Goal: Task Accomplishment & Management: Complete application form

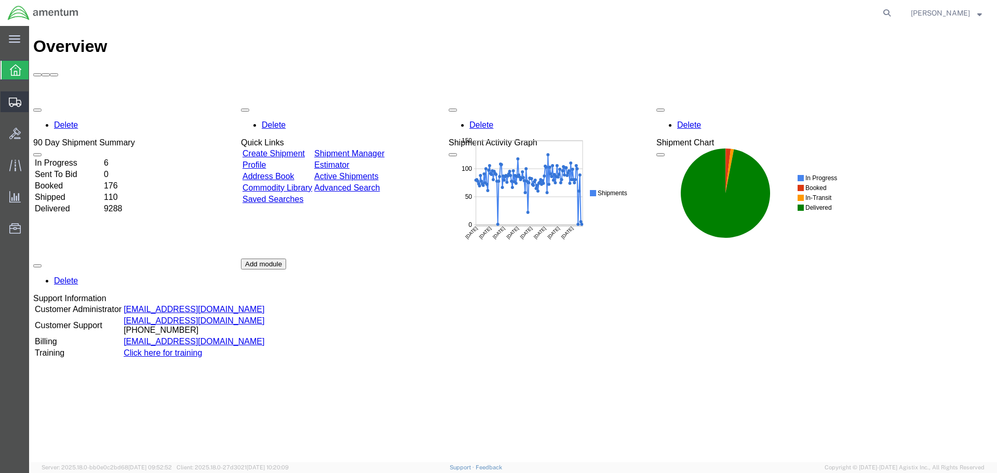
click at [0, 0] on span "Create Shipment" at bounding box center [0, 0] width 0 height 0
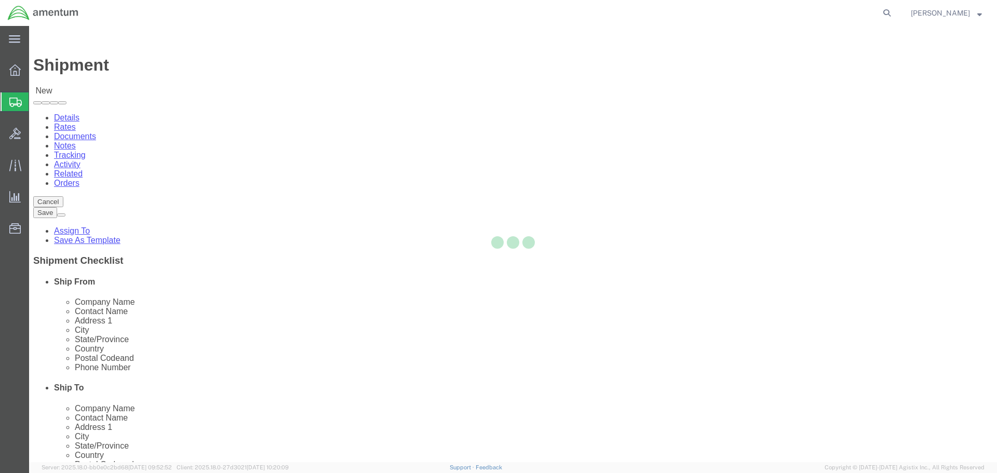
select select
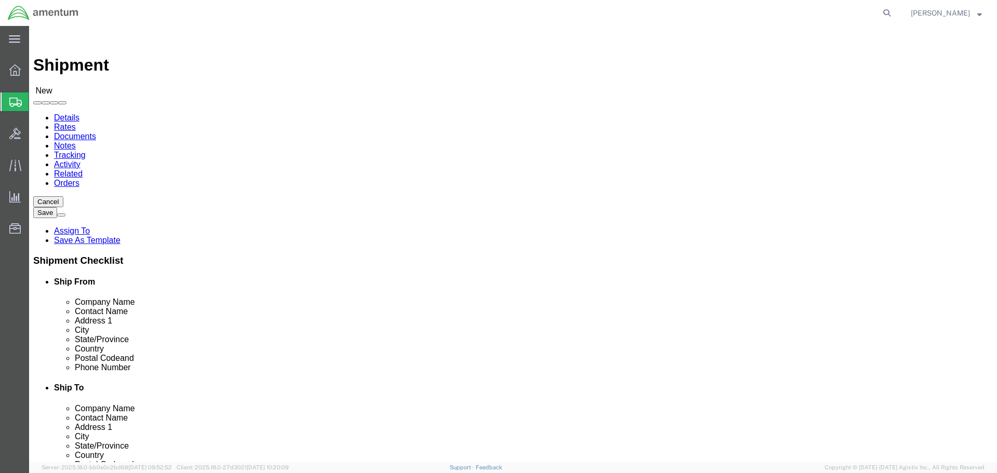
click input "text"
type input "eja"
select select "49930"
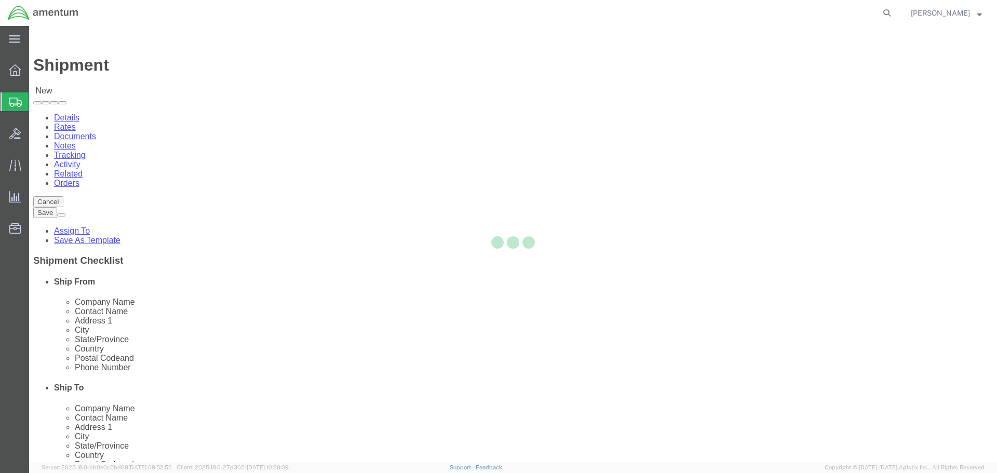
select select "FL"
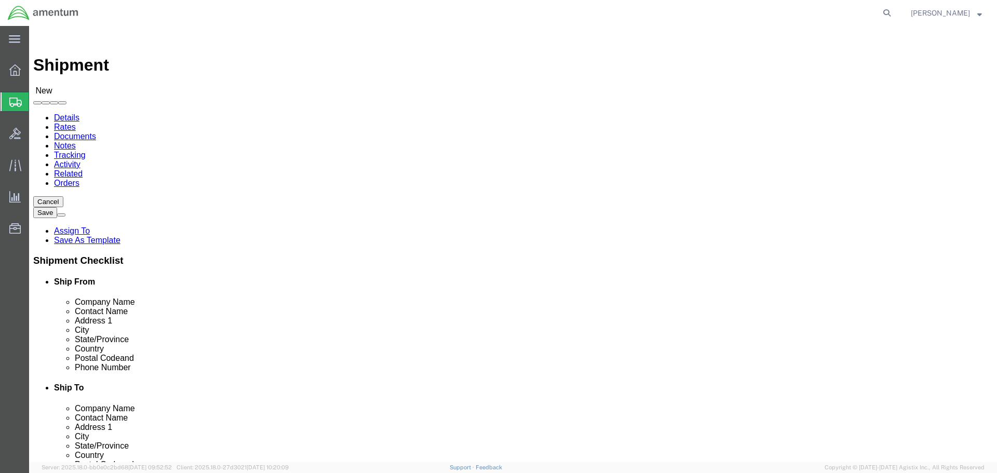
type input "epr"
select select "49933"
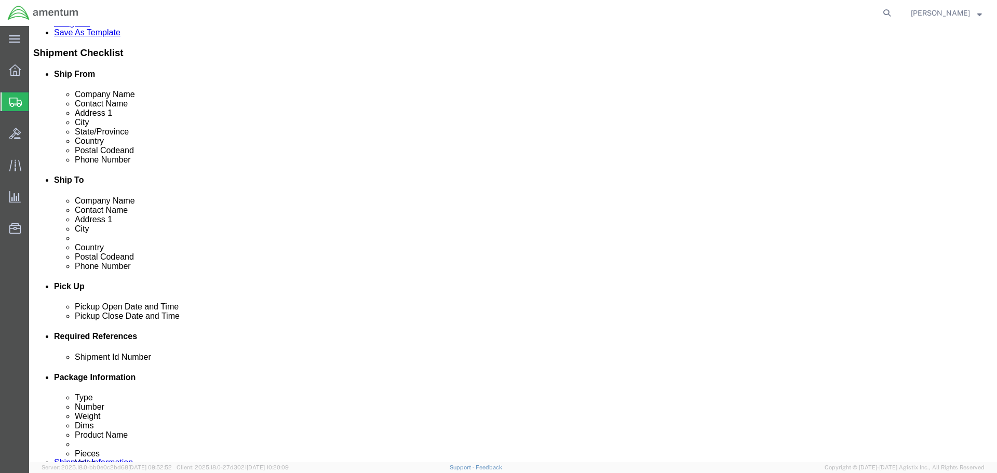
scroll to position [260, 0]
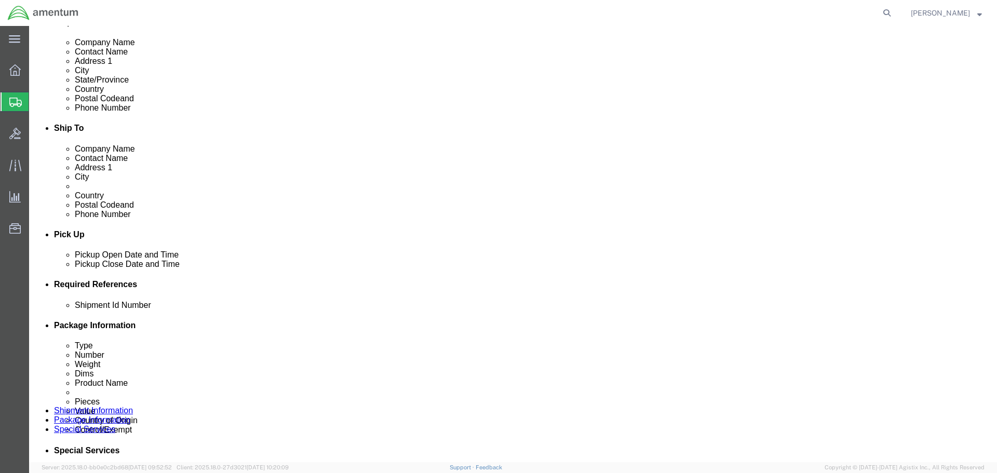
click div "Sep 09 2025 9:00 PM"
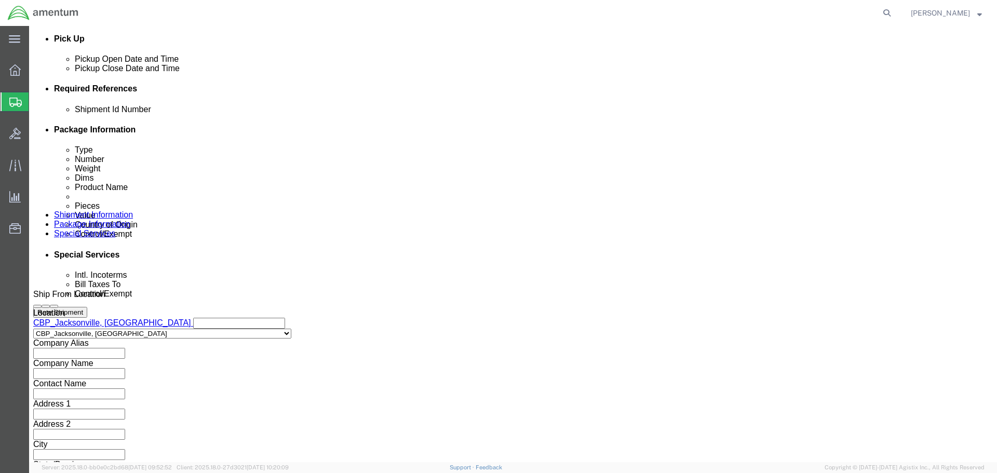
click input "9:00 PM"
type input "8:00 AM"
click button "Apply"
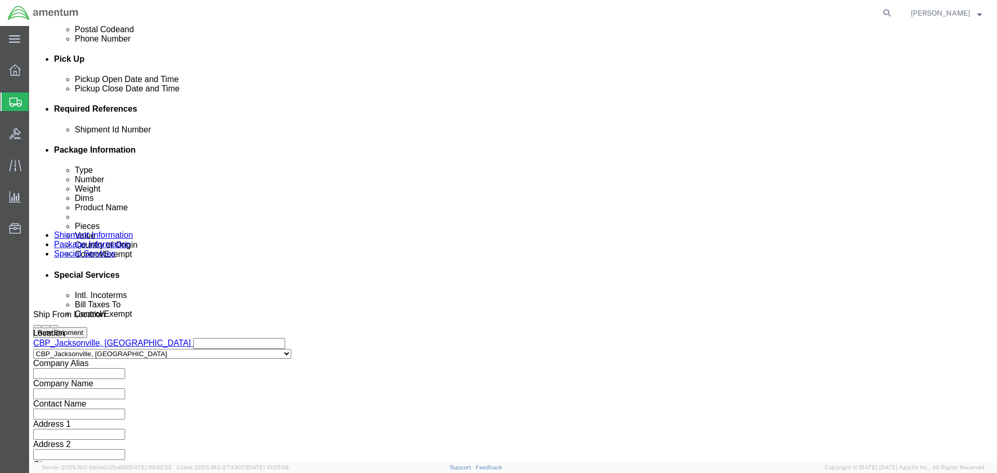
scroll to position [403, 0]
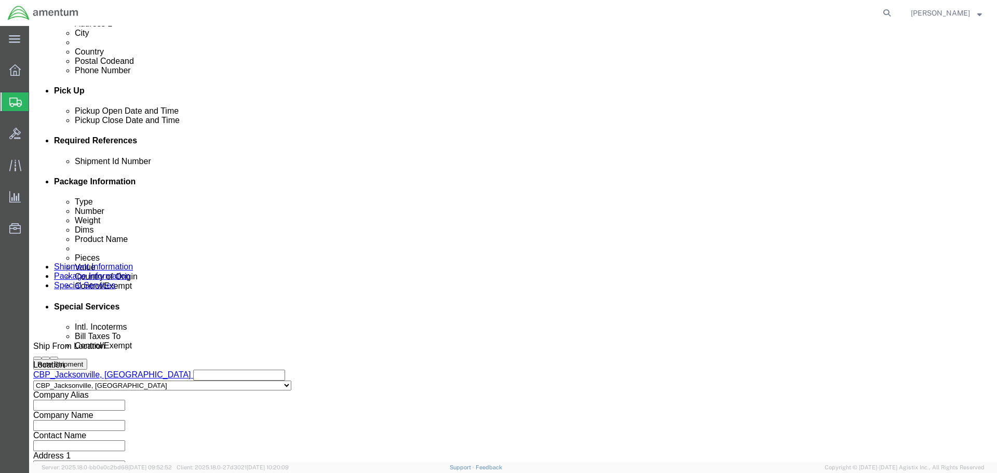
click div "Sep 10 2025 9:00 AM"
type input "3:00 PM"
click button "Apply"
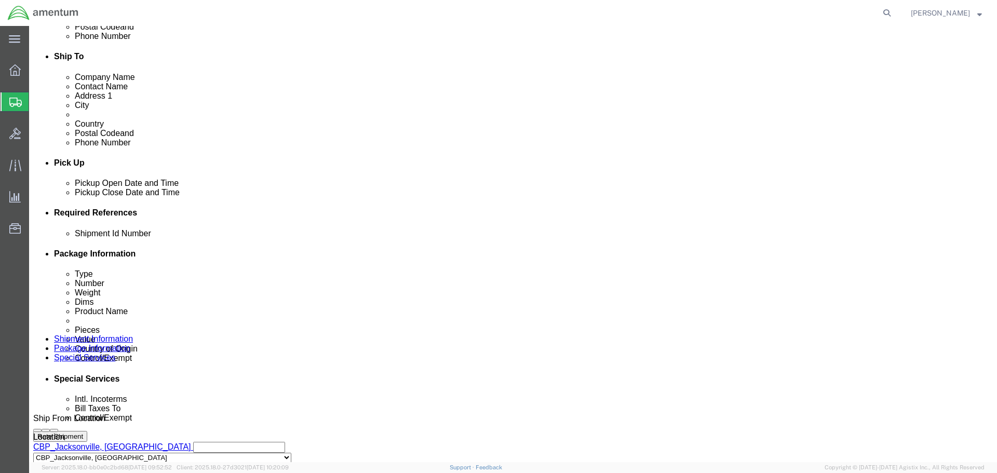
scroll to position [352, 0]
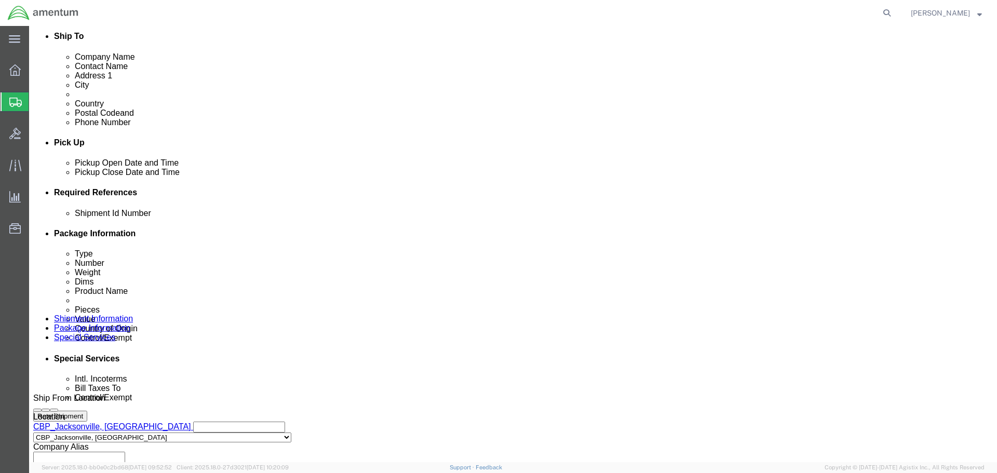
click button "Add reference"
click input "text"
paste input "6118.03.03.2219.000.EJA.0000"
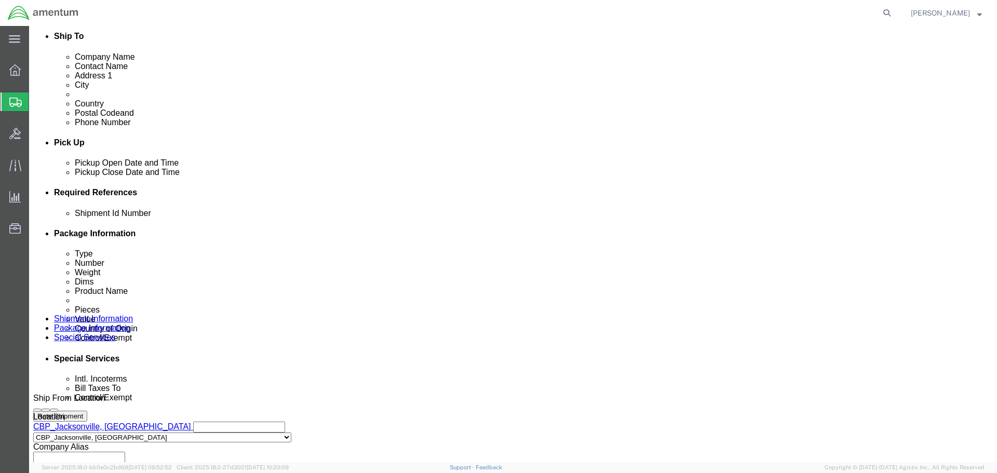
scroll to position [0, 35]
type input "6118.03.03.2219.000.EJA.0000"
click select "Select Account Type Activity ID Airline Appointment Number ASN Batch Request # …"
select select "CUSTREF"
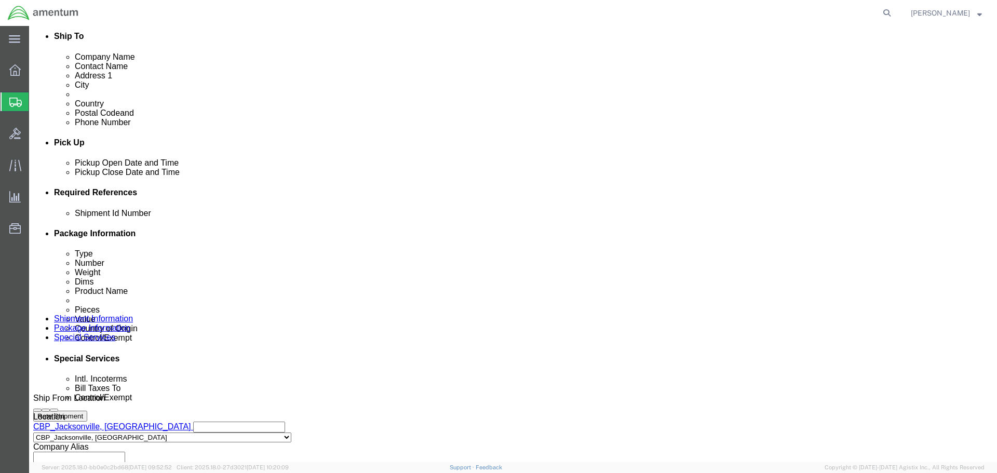
click select "Select Account Type Activity ID Airline Appointment Number ASN Batch Request # …"
click input "text"
type input "d"
type input "DLA PARTS"
click select "Select Account Type Activity ID Airline Appointment Number ASN Batch Request # …"
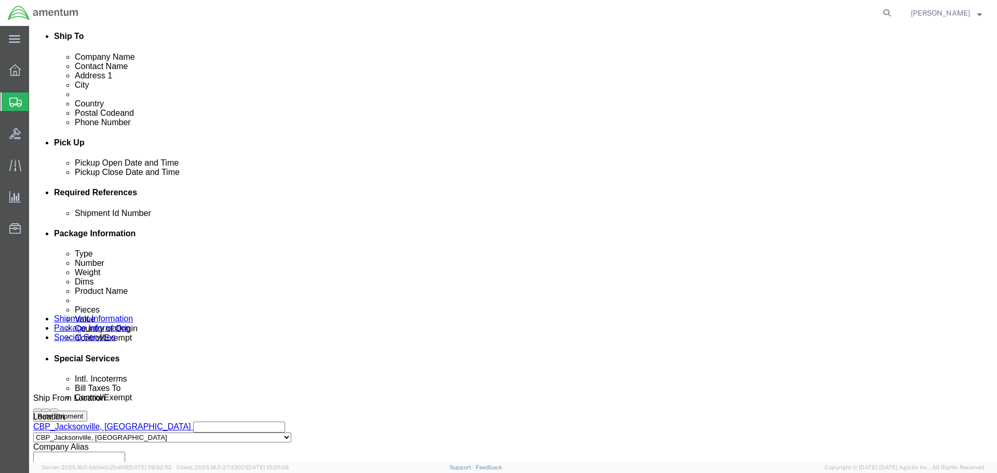
select select "DEPT"
click select "Select Account Type Activity ID Airline Appointment Number ASN Batch Request # …"
click input "text"
type input "CBP"
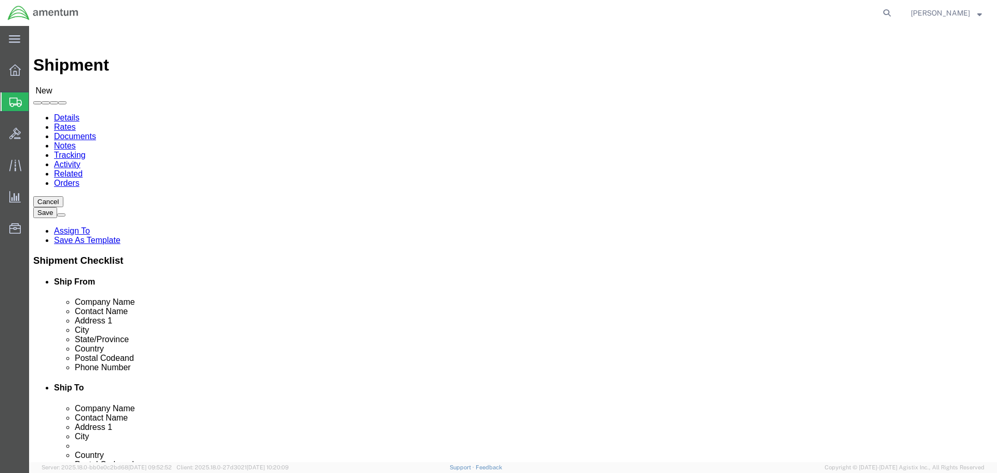
click input "text"
type input "AMENTUM"
click div "Shipment Information Package Information Special Services"
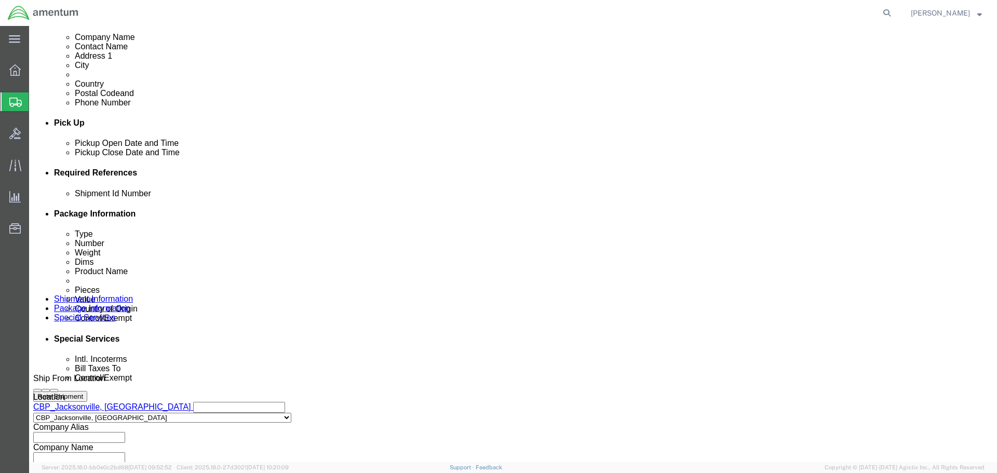
scroll to position [455, 0]
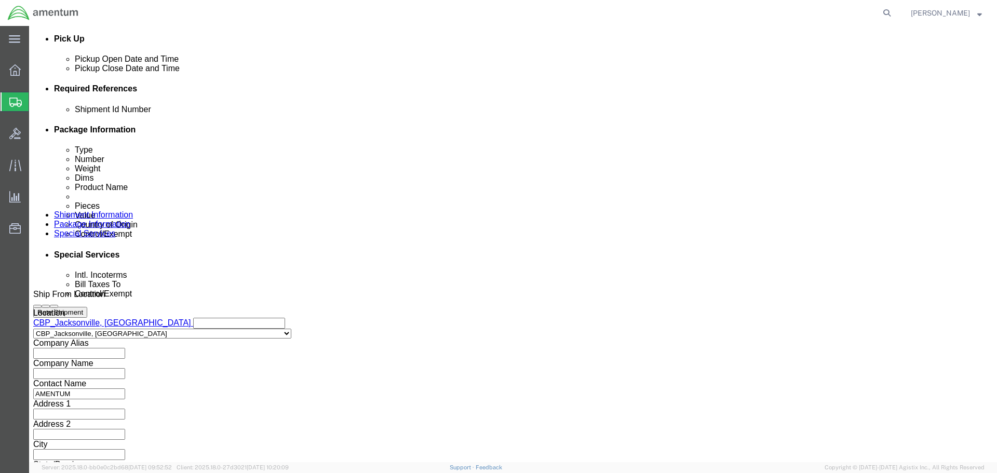
click button "Continue"
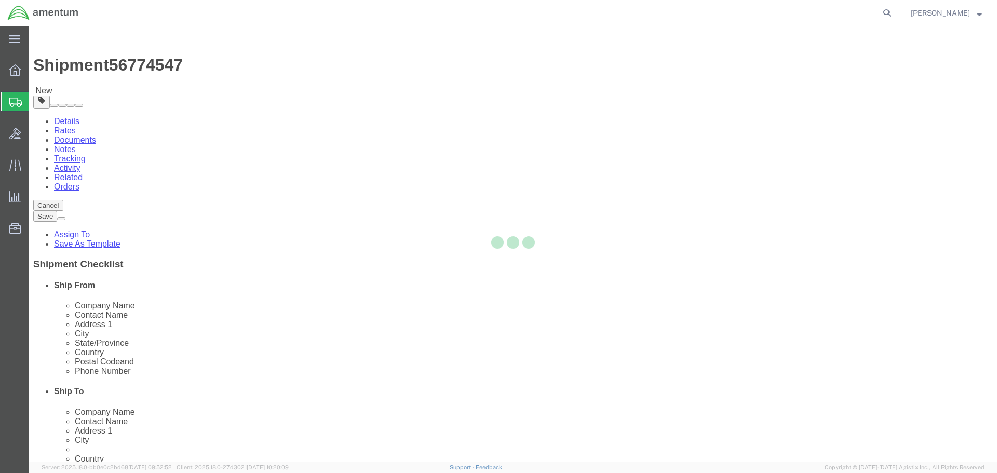
select select "CBOX"
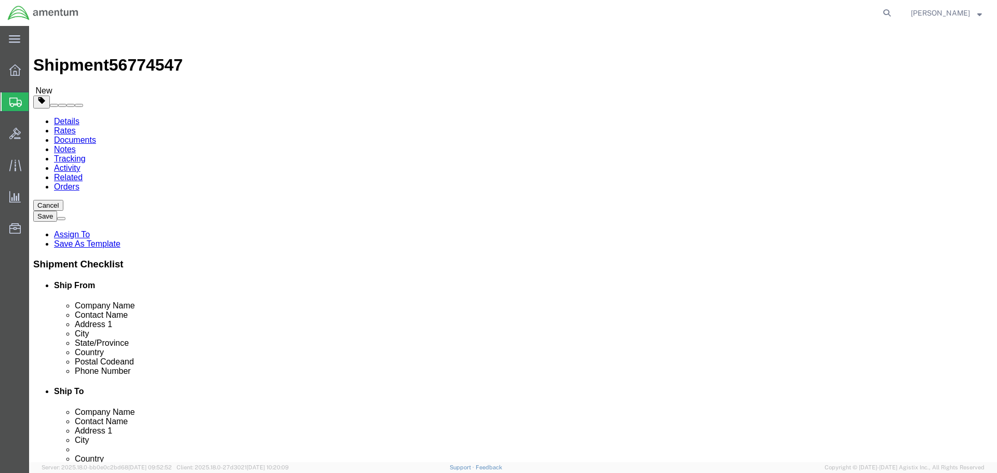
click input "text"
type input "10"
click input "0.00"
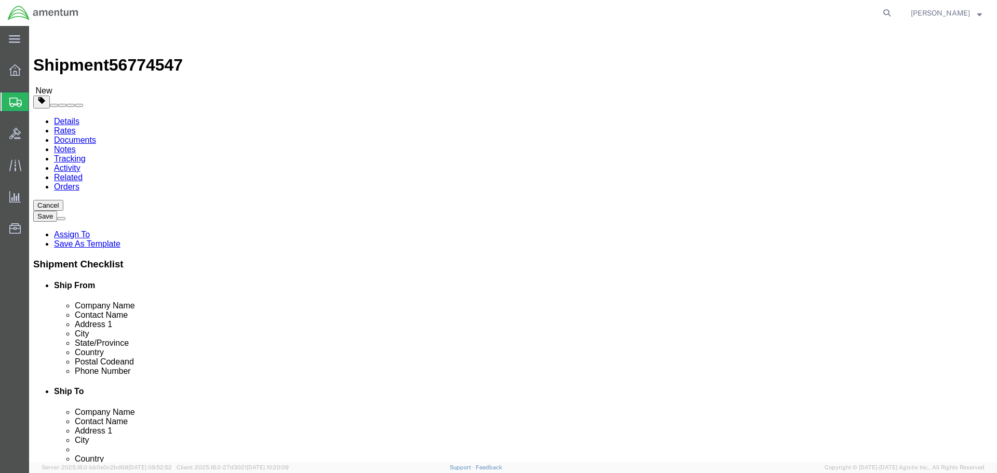
type input "3.00"
click link "Add Content"
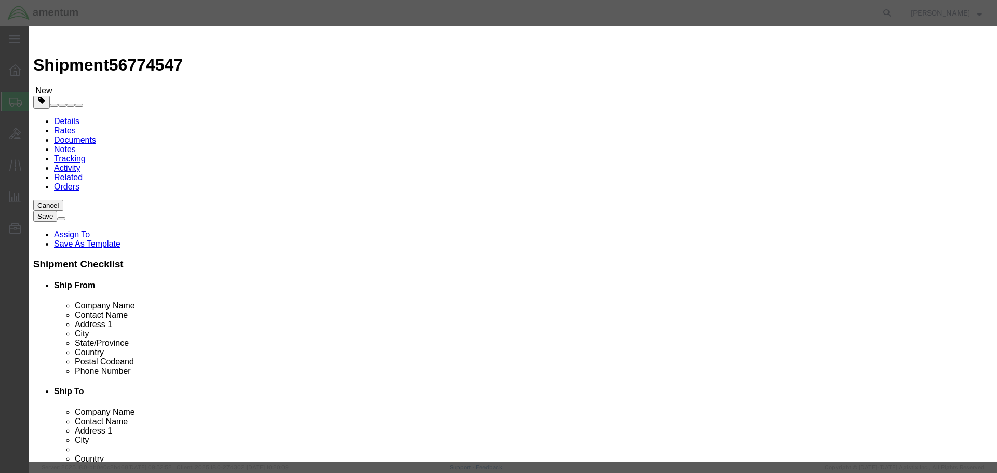
click input "text"
type input "DLA PARTS"
drag, startPoint x: 327, startPoint y: 102, endPoint x: 299, endPoint y: 101, distance: 28.6
click div "0"
type input "2"
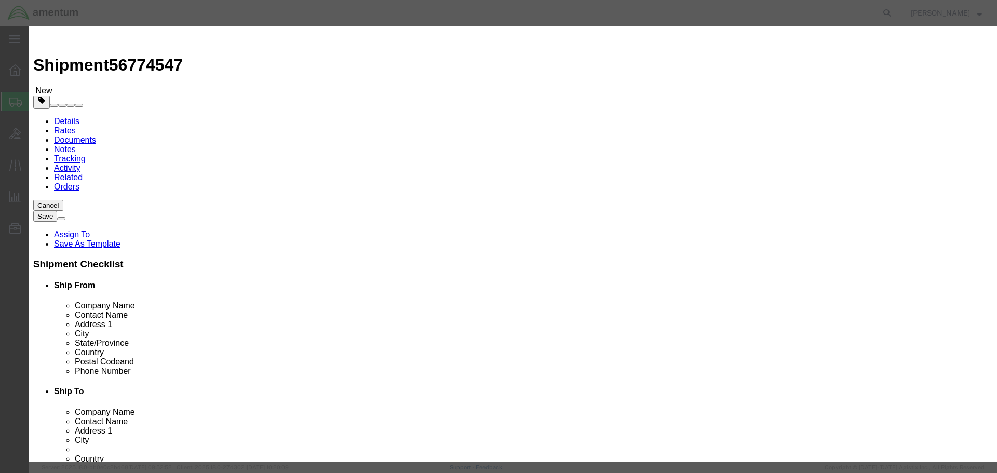
click input "text"
type input "500.00"
click textarea
click select "Select Afghanistan Åland Islands Albania Algeria American Samoa Andorra Angola …"
select select "US"
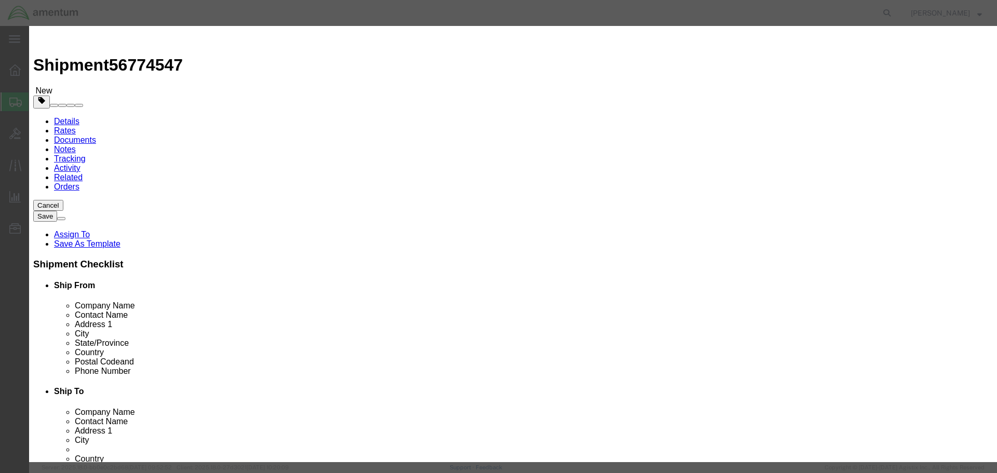
click select "Select Afghanistan Åland Islands Albania Algeria American Samoa Andorra Angola …"
click select "Select ATF BIS DEA EPA FDA FTR ITAR OFAC Other (OPA)"
select select "FTR"
click select "Select ATF BIS DEA EPA FDA FTR ITAR OFAC Other (OPA)"
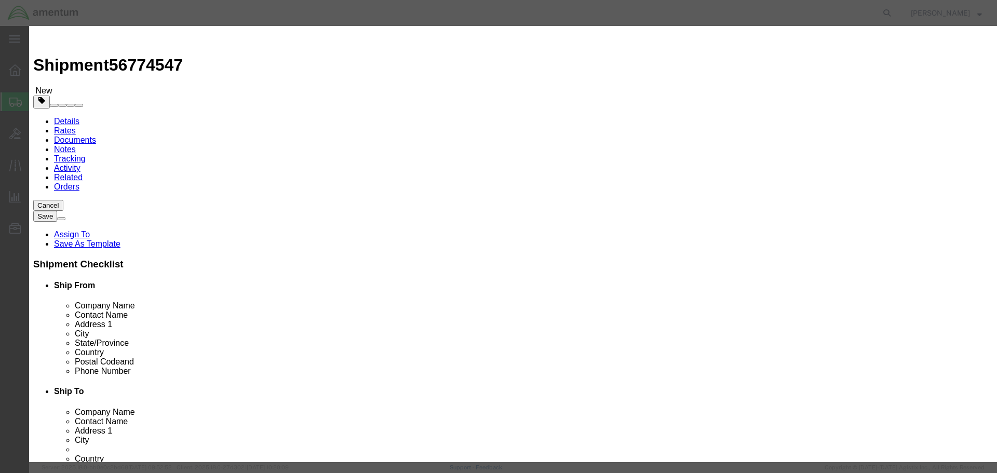
click select "Select 30.2(d)(2) 30.36 30.37(a) 30.37(f) 30.37(g) 30.37(h) 30.37(i) 30.37(j) 3…"
select select "30.37(a)"
click select "Select 30.2(d)(2) 30.36 30.37(a) 30.37(f) 30.37(g) 30.37(h) 30.37(i) 30.37(j) 3…"
click button "Save & Close"
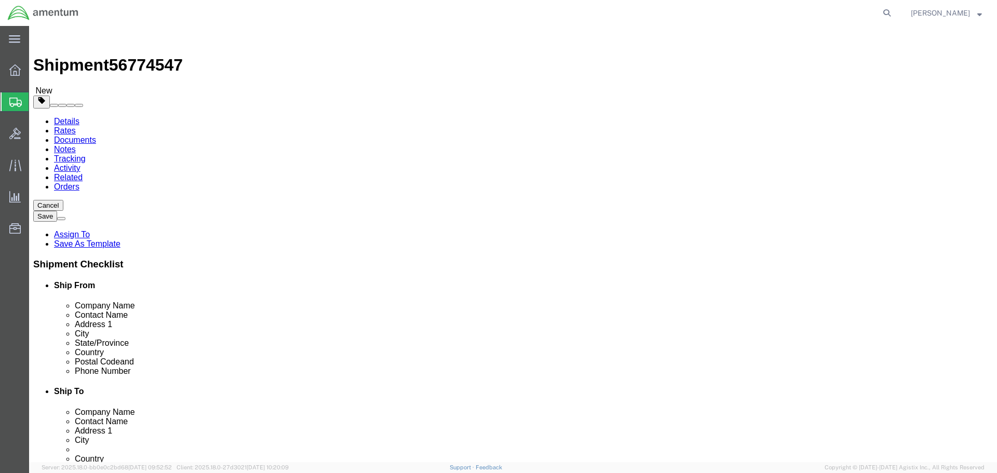
click button "Continue"
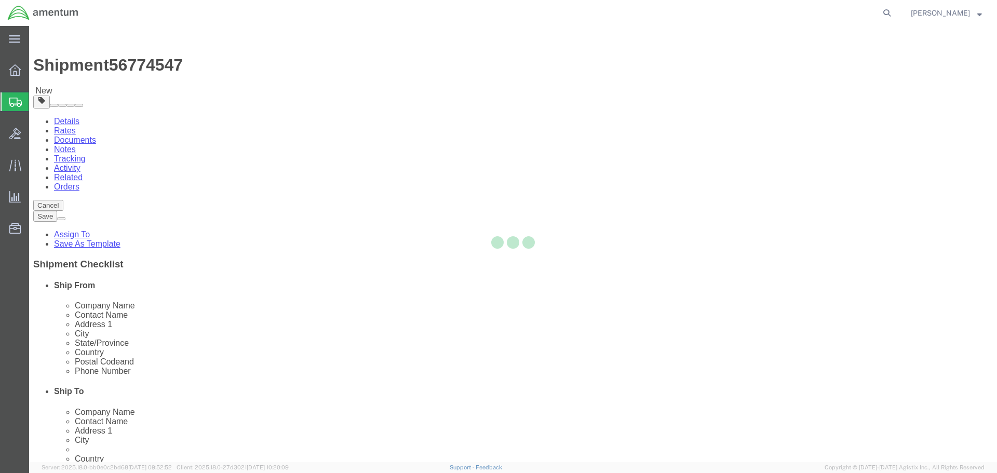
select select
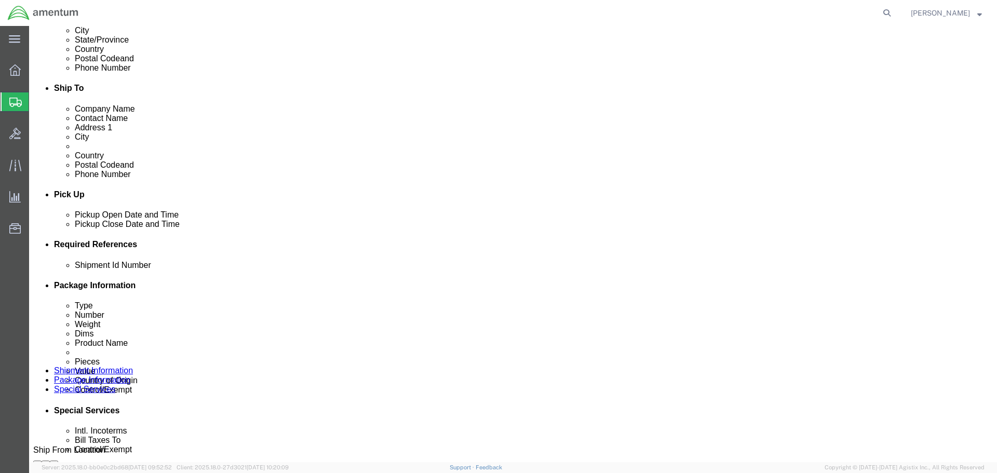
scroll to position [363, 0]
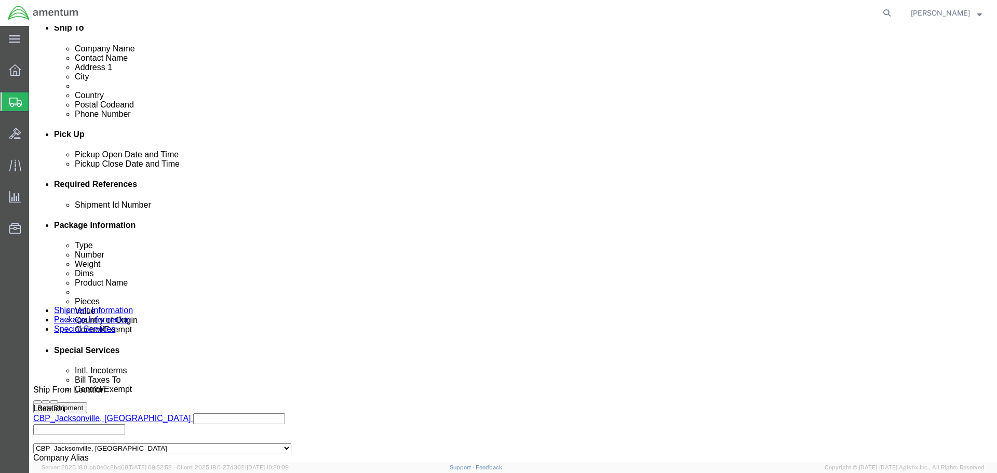
click select "Select Carriage Insurance Paid Carriage Paid To Cost and Freight Cost Insurance…"
select select "DAP"
click select "Select Carriage Insurance Paid Carriage Paid To Cost and Freight Cost Insurance…"
select select "SHIP"
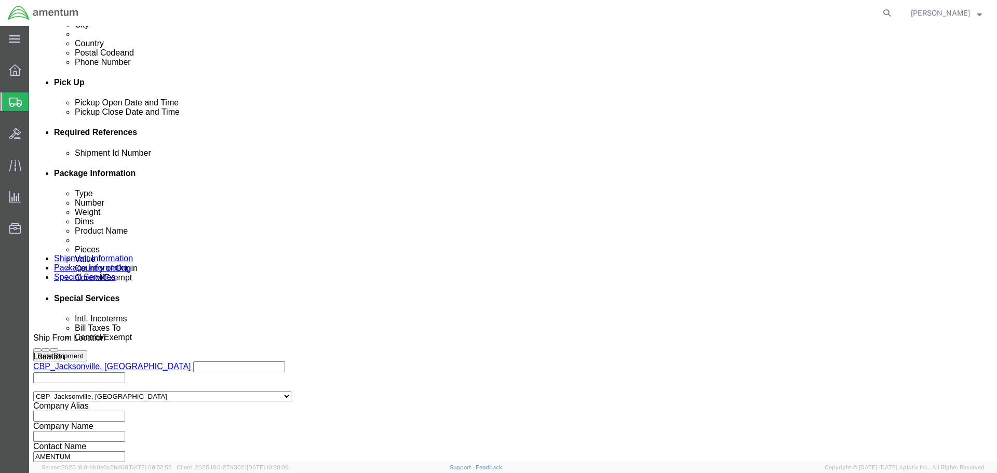
click select "Select Recipient Account Sender/Shipper Third Party Account"
select select "SHIP"
click select "Select Recipient Account Sender/Shipper Third Party Account"
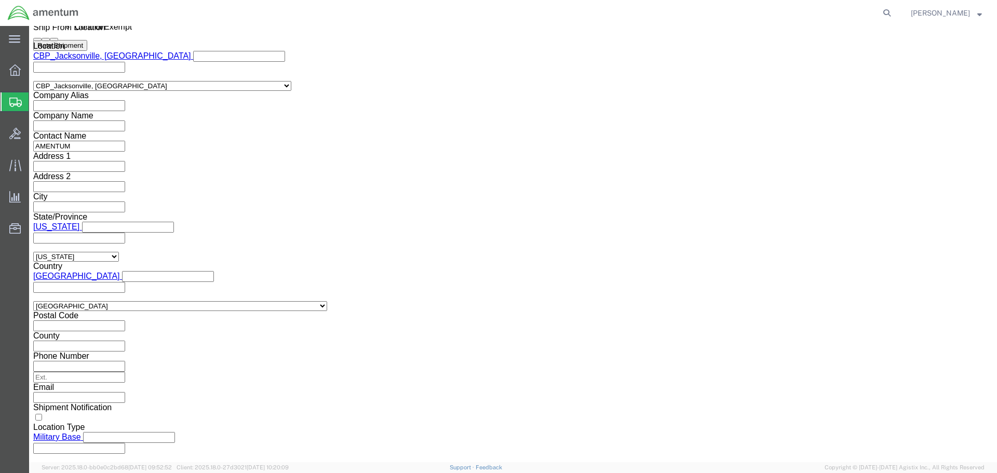
scroll to position [727, 0]
click select "Select ATF BIS DEA EPA FDA FTR ITAR OFAC Other (OPA)"
select select "FTR"
click select "Select ATF BIS DEA EPA FDA FTR ITAR OFAC Other (OPA)"
click select "Select 30.2(d)(2) 30.36 30.37(a) 30.37(f) 30.37(g) 30.37(h) 30.37(i) 30.37(j) 3…"
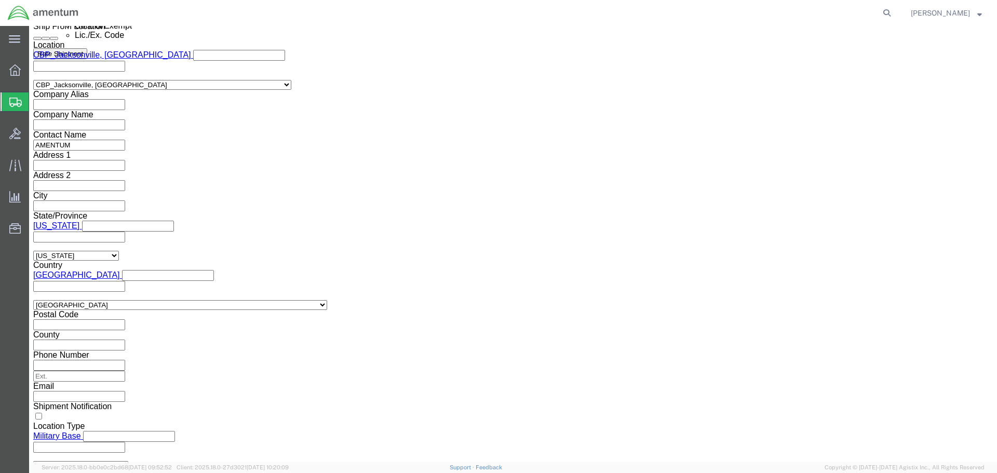
select select "30.37(a)"
click select "Select 30.2(d)(2) 30.36 30.37(a) 30.37(f) 30.37(g) 30.37(h) 30.37(i) 30.37(j) 3…"
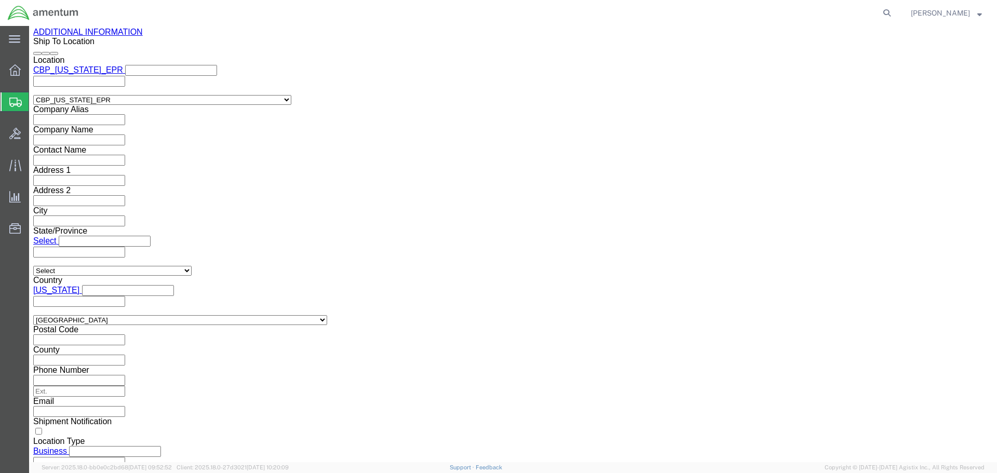
scroll to position [1298, 0]
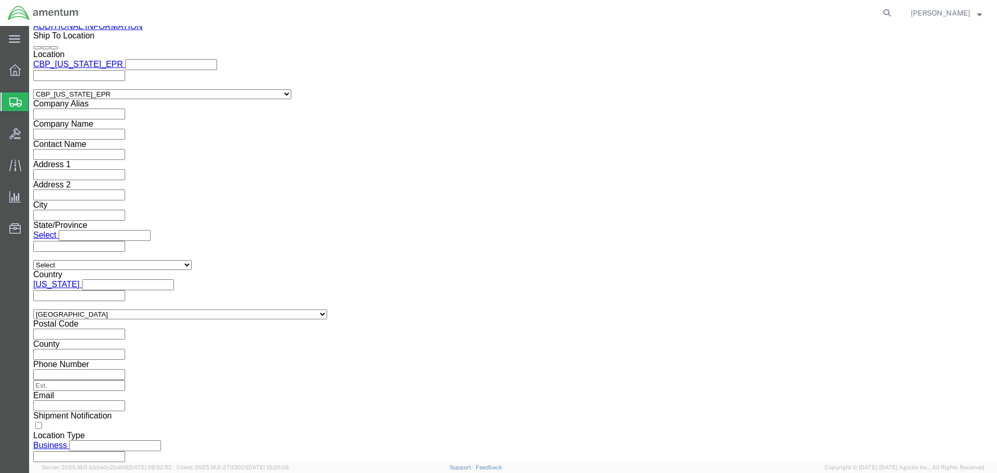
click button "Rate Shipment"
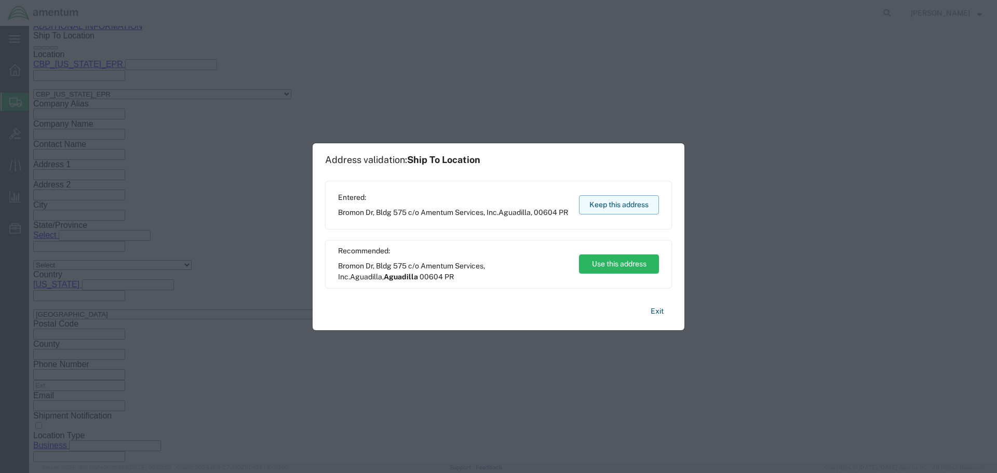
click at [605, 205] on button "Keep this address" at bounding box center [619, 204] width 80 height 19
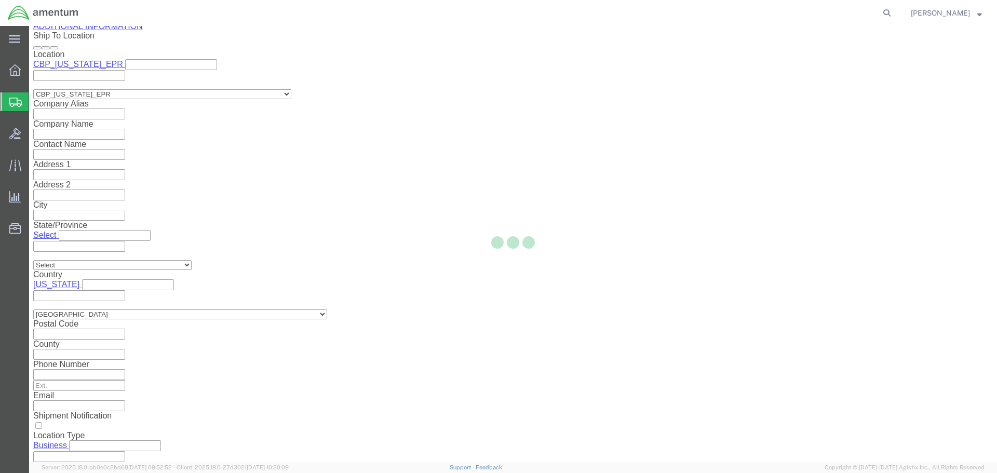
scroll to position [0, 0]
